Goal: Task Accomplishment & Management: Manage account settings

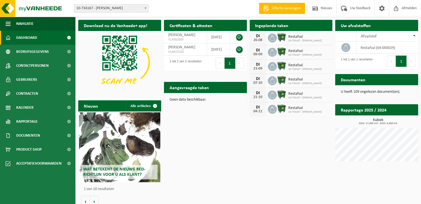
click at [261, 37] on div "DI 26-08" at bounding box center [258, 38] width 17 height 14
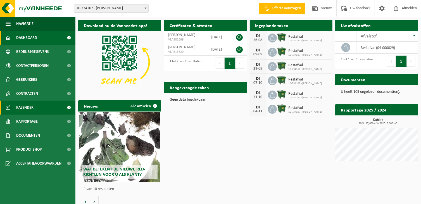
click at [27, 108] on span "Kalender" at bounding box center [24, 108] width 17 height 14
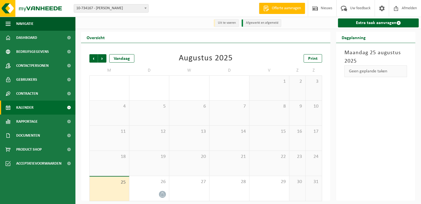
scroll to position [3, 0]
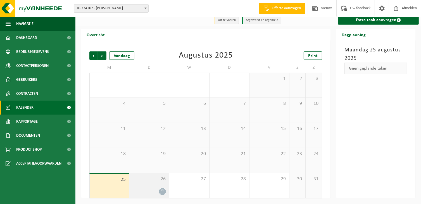
click at [149, 189] on div at bounding box center [149, 192] width 34 height 8
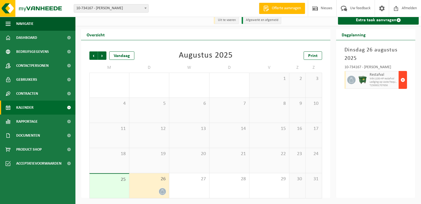
click at [403, 80] on span "button" at bounding box center [403, 79] width 4 height 11
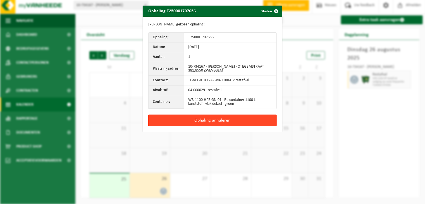
click at [219, 119] on button "Ophaling annuleren" at bounding box center [212, 121] width 129 height 12
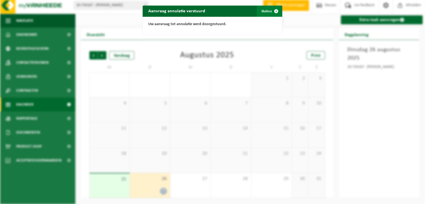
click at [275, 11] on span "button" at bounding box center [276, 11] width 11 height 11
